Goal: Navigation & Orientation: Find specific page/section

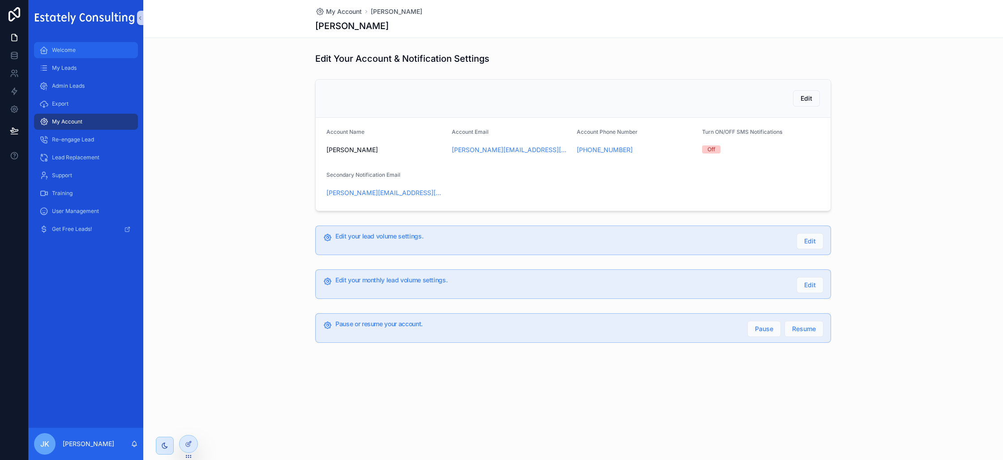
click at [85, 50] on div "Welcome" at bounding box center [85, 50] width 93 height 14
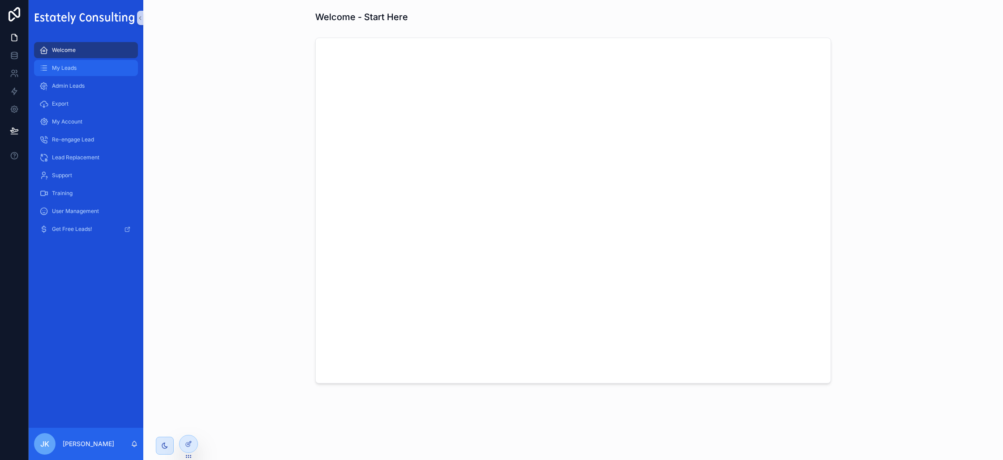
click at [106, 66] on div "My Leads" at bounding box center [85, 68] width 93 height 14
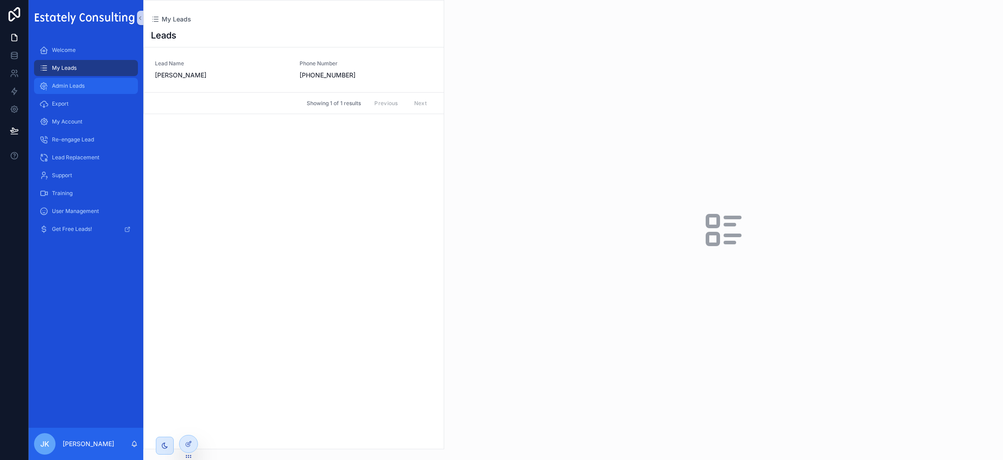
click at [105, 84] on div "Admin Leads" at bounding box center [85, 86] width 93 height 14
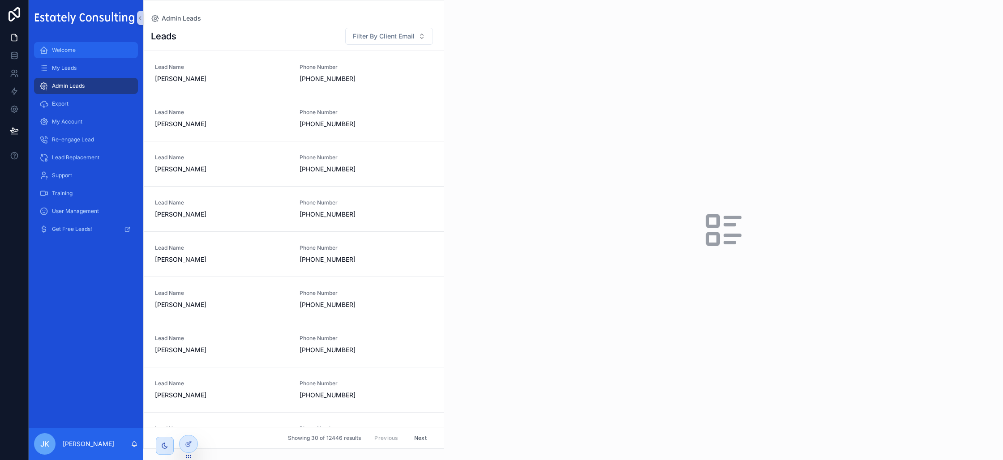
click at [102, 51] on div "Welcome" at bounding box center [85, 50] width 93 height 14
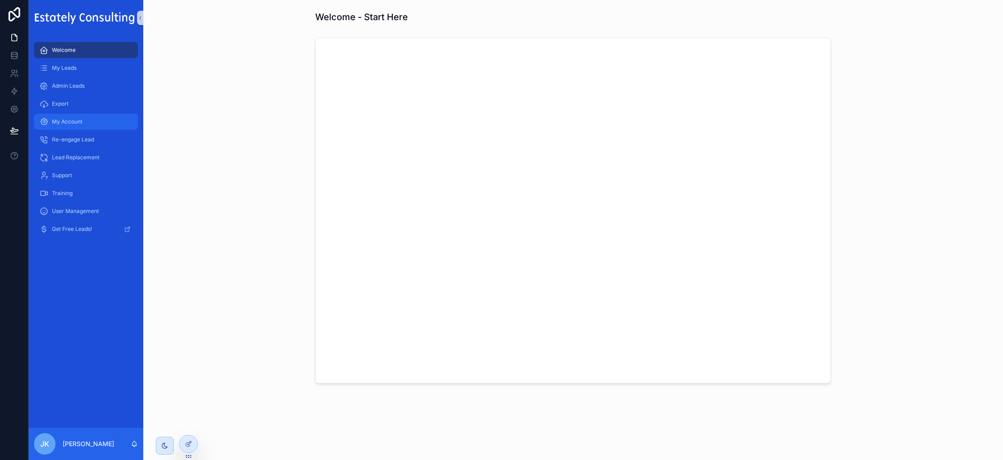
click at [95, 114] on link "My Account" at bounding box center [86, 122] width 104 height 16
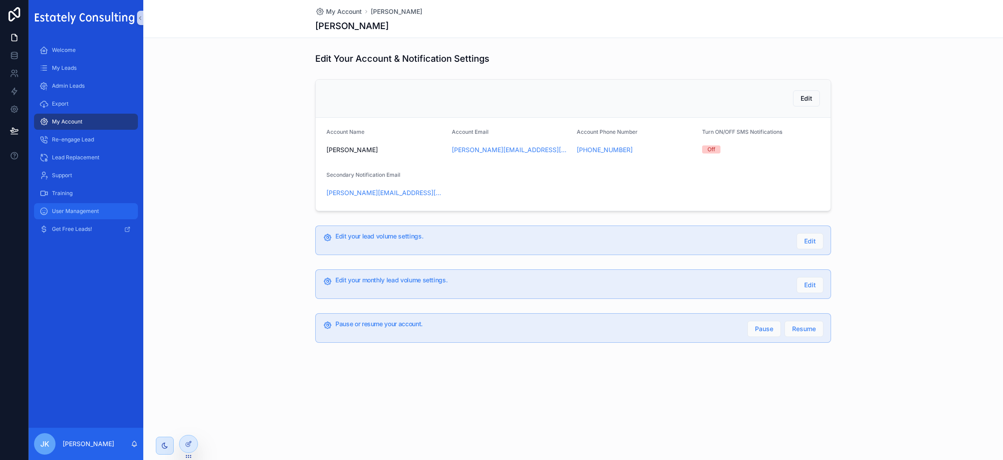
click at [83, 210] on span "User Management" at bounding box center [75, 211] width 47 height 7
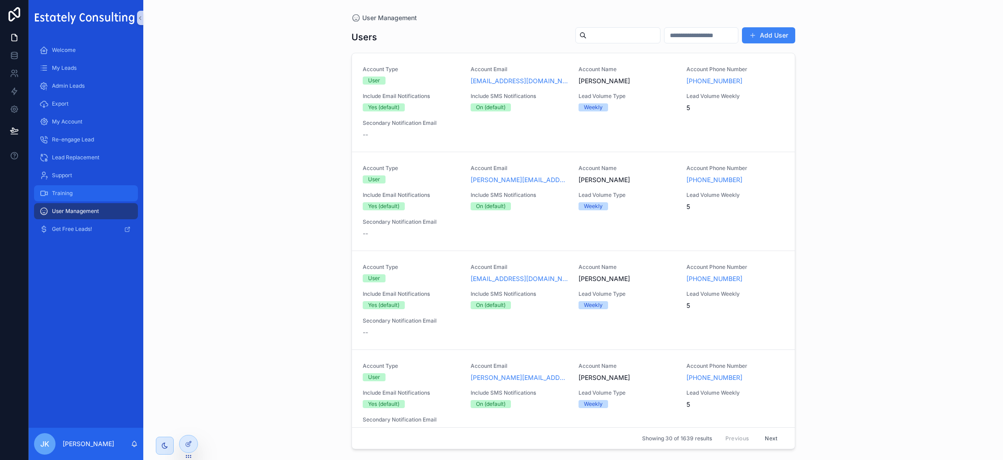
click at [101, 193] on div "Training" at bounding box center [85, 193] width 93 height 14
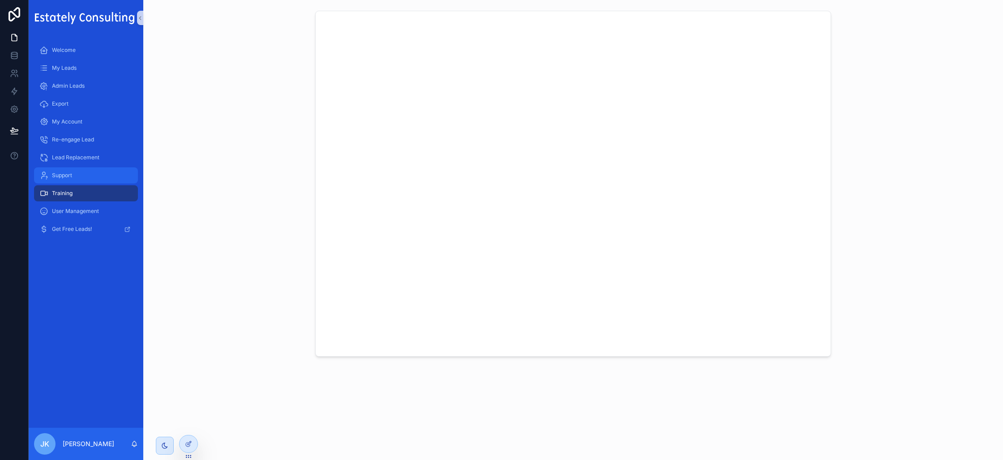
click at [96, 180] on div "Support" at bounding box center [85, 175] width 93 height 14
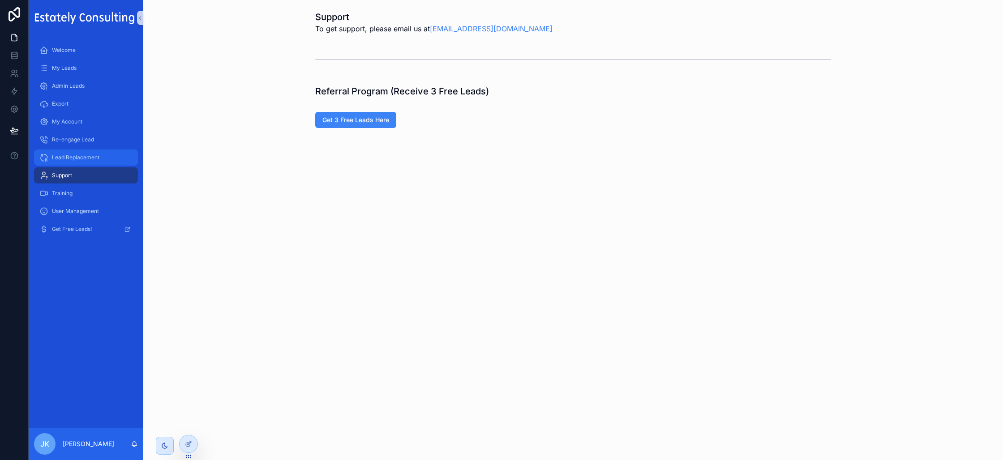
click at [114, 157] on div "Lead Replacement" at bounding box center [85, 158] width 93 height 14
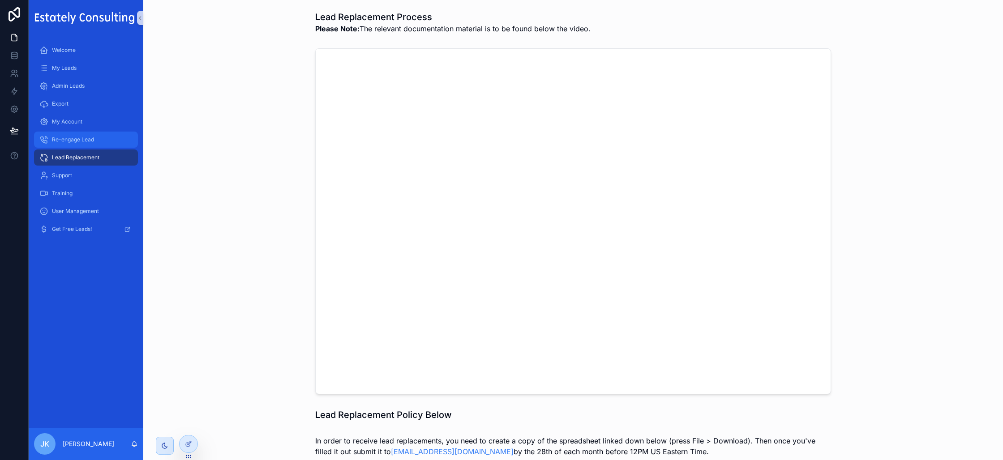
click at [82, 138] on span "Re-engage Lead" at bounding box center [73, 139] width 42 height 7
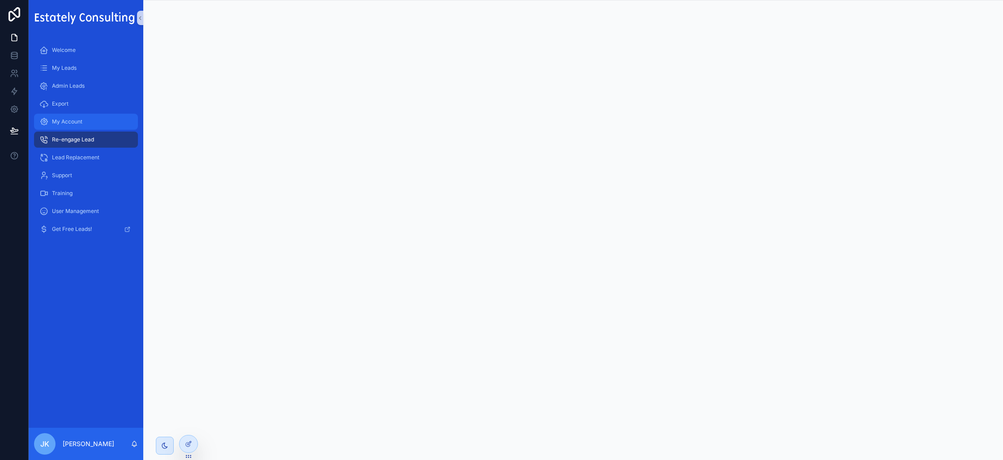
click at [71, 123] on span "My Account" at bounding box center [67, 121] width 30 height 7
